Goal: Transaction & Acquisition: Purchase product/service

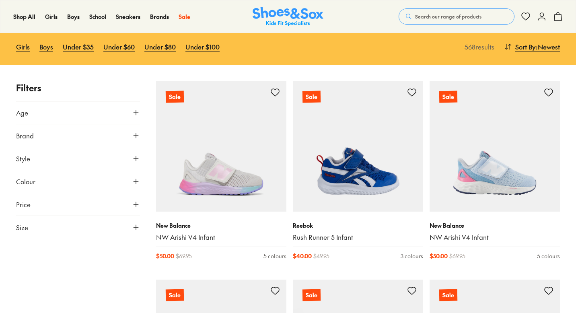
scroll to position [84, 0]
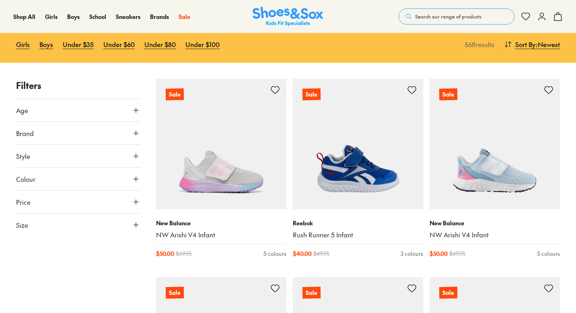
click at [134, 110] on icon at bounding box center [136, 110] width 8 height 8
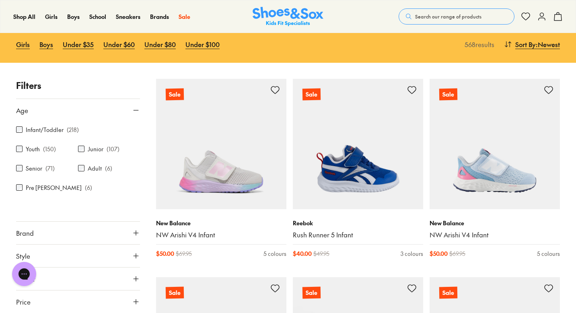
scroll to position [0, 0]
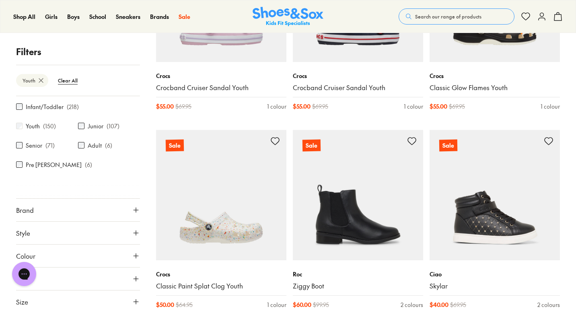
scroll to position [231, 0]
click at [132, 300] on icon at bounding box center [136, 302] width 8 height 8
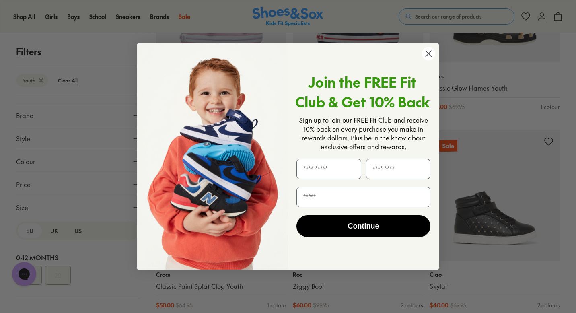
scroll to position [69, 0]
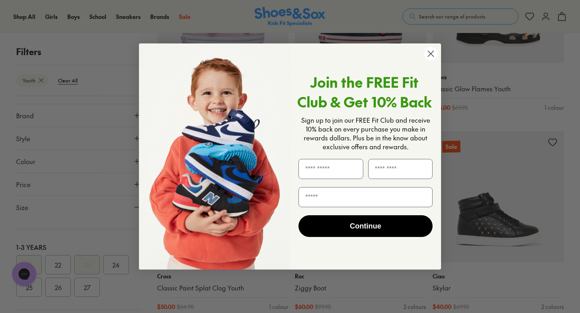
click at [427, 50] on circle "Close dialog" at bounding box center [430, 53] width 13 height 13
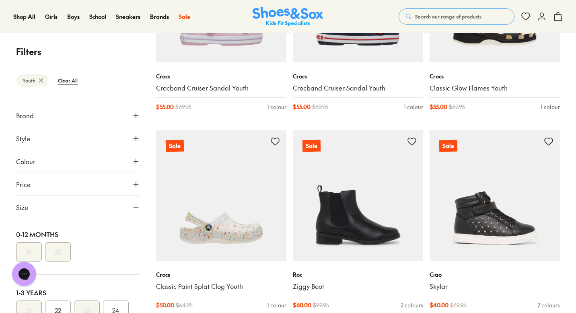
scroll to position [0, 0]
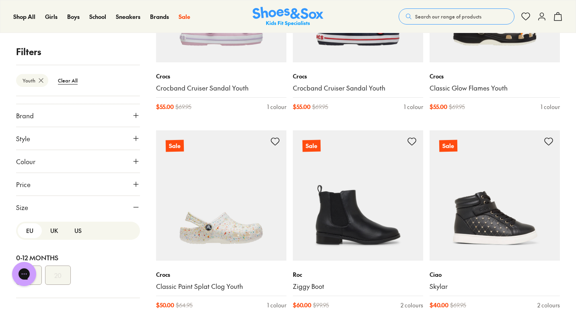
click at [76, 231] on button "US" at bounding box center [78, 230] width 24 height 15
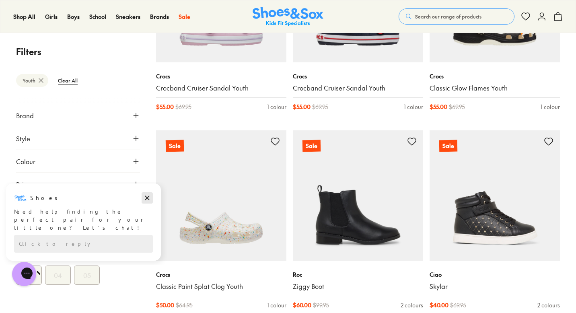
click at [146, 198] on icon "Dismiss campaign" at bounding box center [147, 198] width 4 height 4
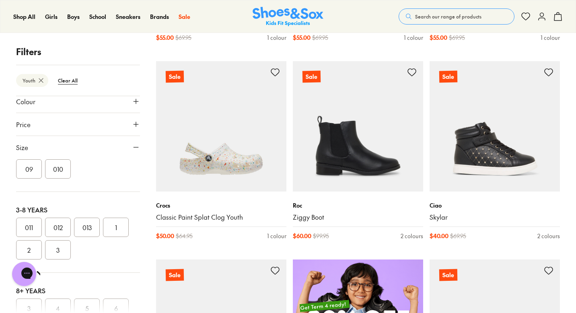
scroll to position [130, 0]
click at [58, 248] on button "3" at bounding box center [58, 246] width 26 height 19
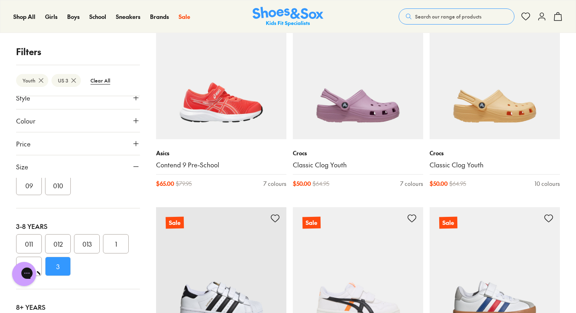
scroll to position [1543, 0]
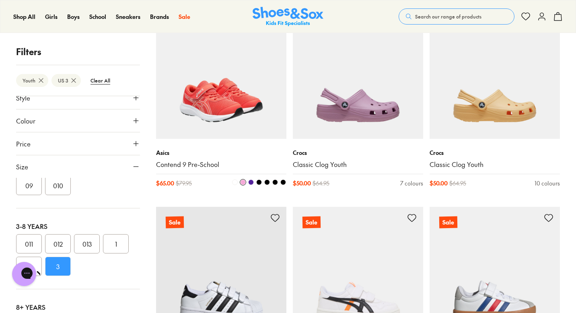
click at [234, 184] on span at bounding box center [235, 183] width 6 height 6
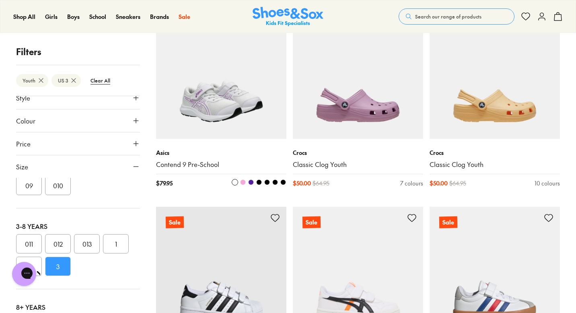
click at [252, 182] on span at bounding box center [251, 183] width 6 height 6
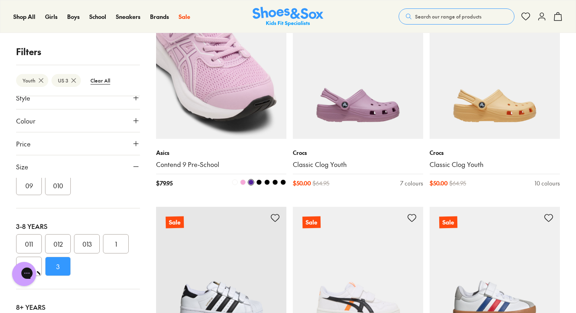
click at [245, 182] on span at bounding box center [243, 183] width 6 height 6
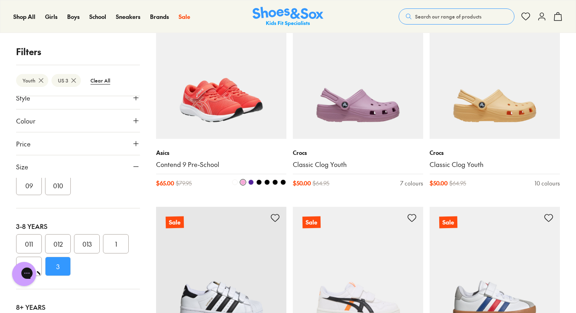
click at [259, 182] on span at bounding box center [259, 183] width 6 height 6
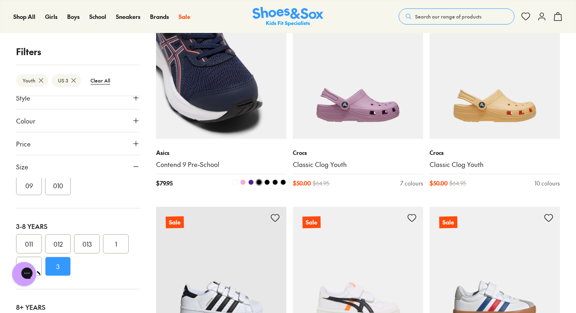
click at [267, 182] on span at bounding box center [267, 183] width 6 height 6
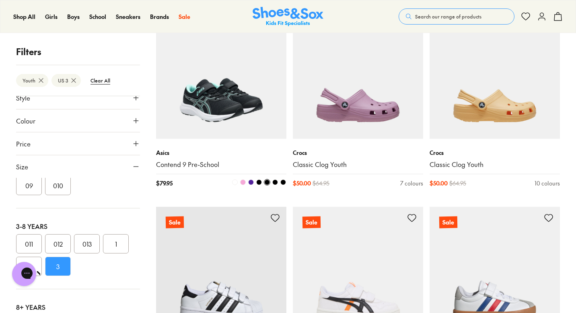
click at [274, 182] on span at bounding box center [275, 183] width 6 height 6
click at [283, 183] on span at bounding box center [284, 183] width 6 height 6
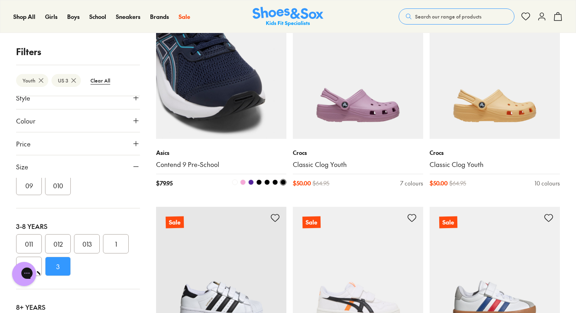
click at [242, 182] on span at bounding box center [243, 183] width 6 height 6
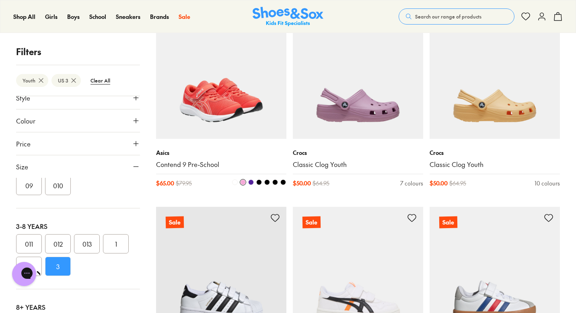
click at [244, 182] on span at bounding box center [243, 183] width 6 height 6
click at [250, 183] on span at bounding box center [251, 183] width 6 height 6
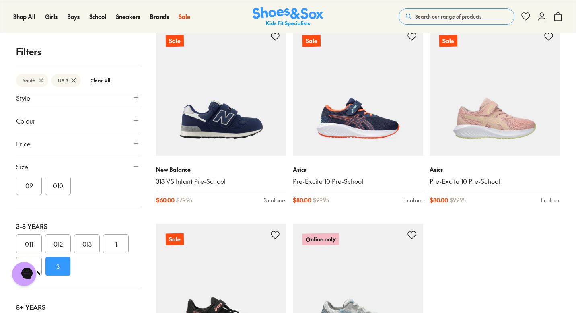
scroll to position [1924, 0]
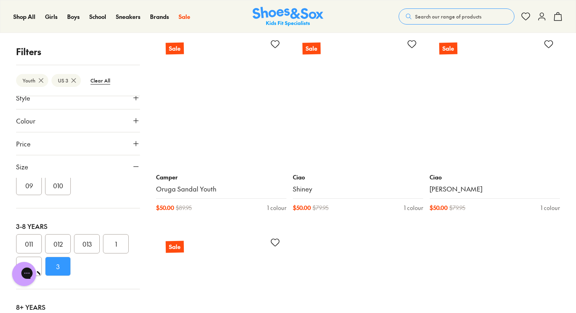
scroll to position [4131, 0]
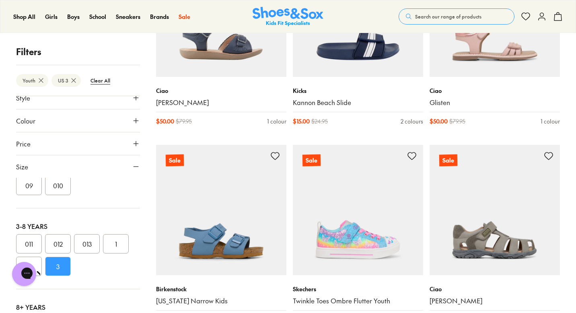
scroll to position [3387, 0]
